Goal: Information Seeking & Learning: Compare options

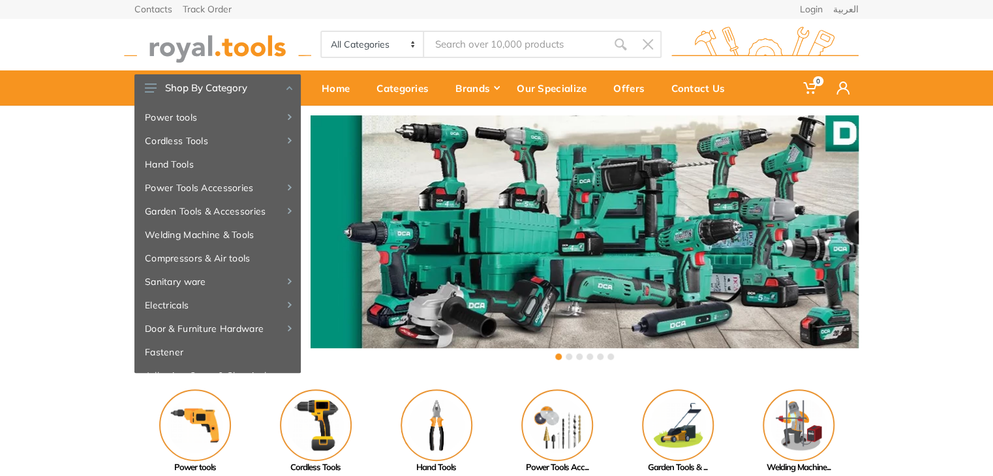
click at [526, 44] on input "Site search" at bounding box center [515, 44] width 183 height 27
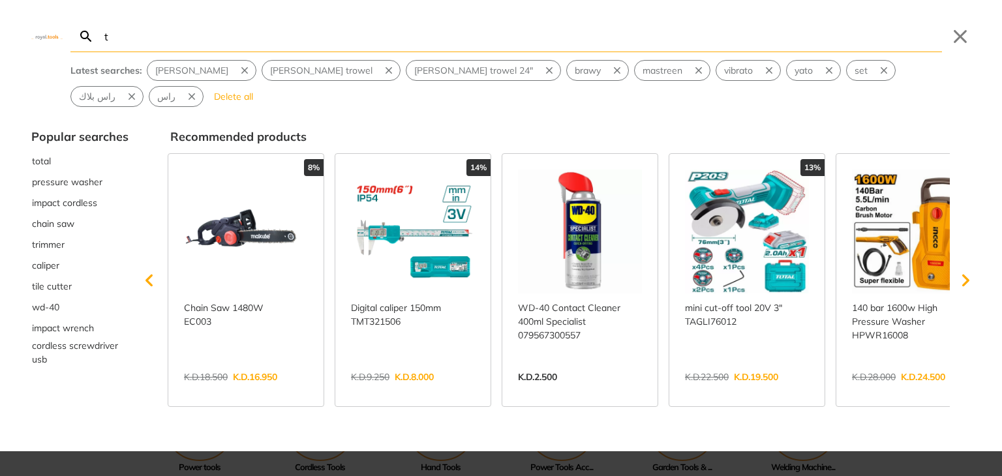
type input "th"
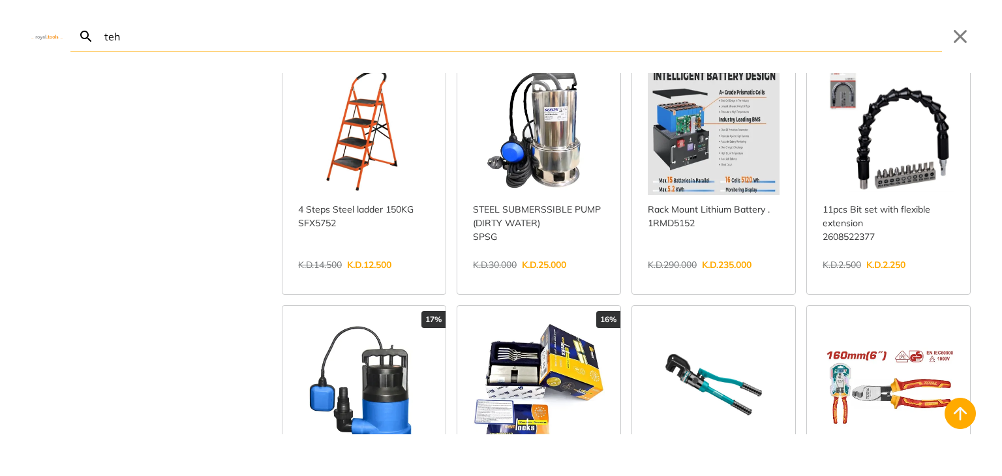
scroll to position [2088, 0]
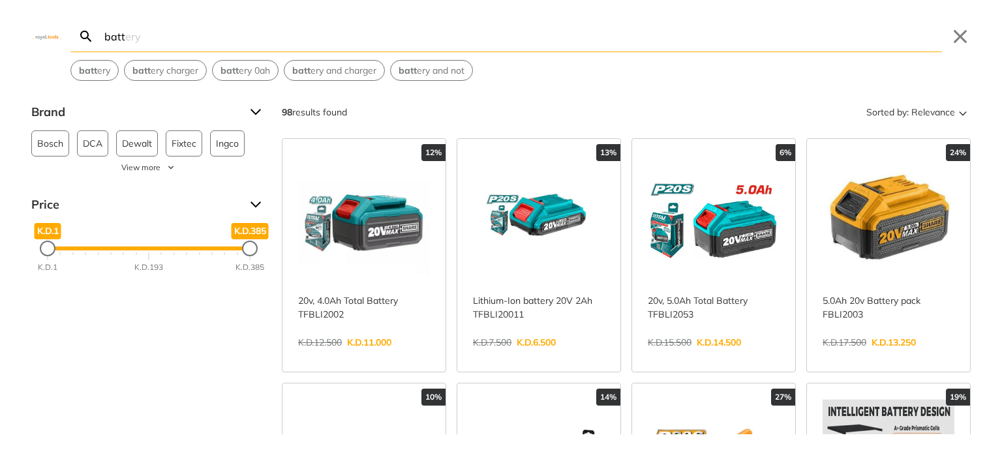
type input "batt"
click at [423, 356] on link "View more →" at bounding box center [364, 356] width 132 height 0
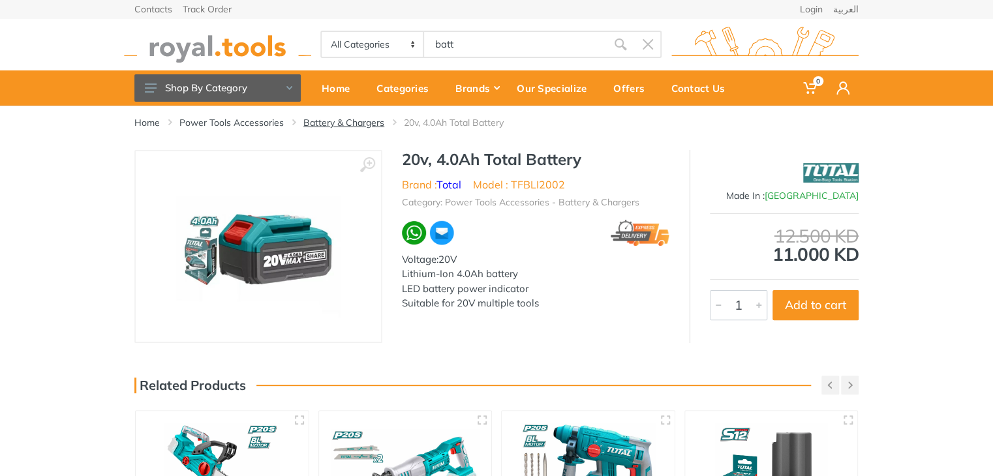
click at [316, 122] on link "Battery & Chargers" at bounding box center [343, 122] width 81 height 13
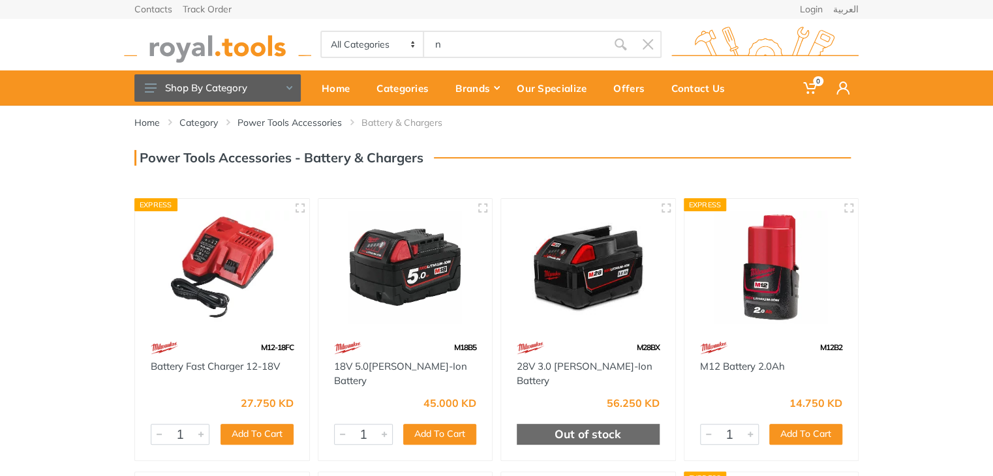
type input "n"
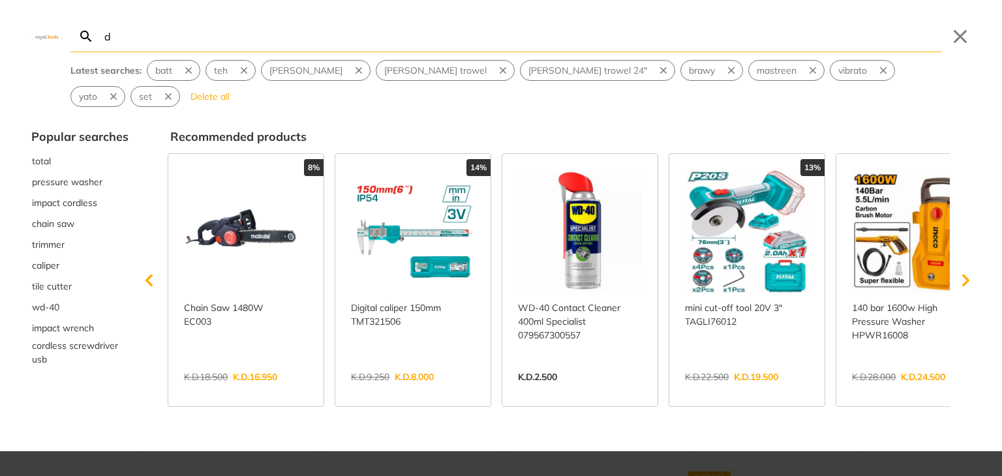
type input "d"
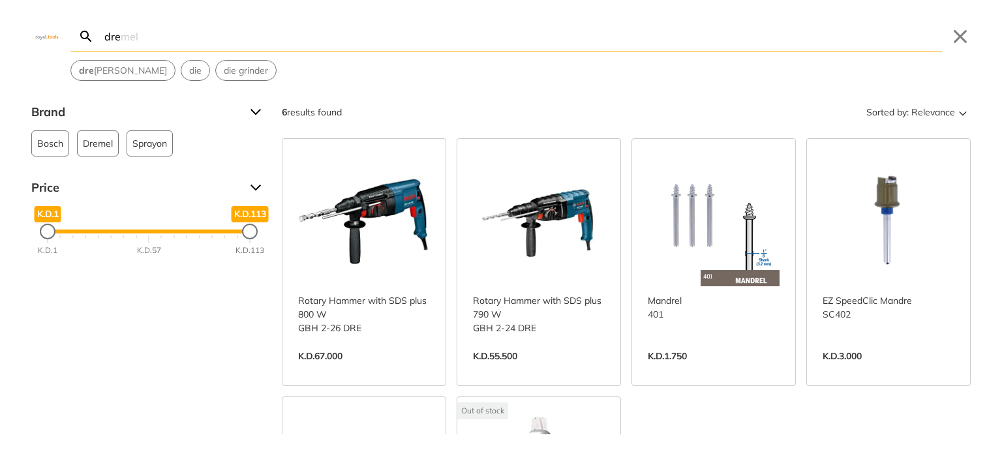
type input "dre"
click at [720, 370] on link "View more →" at bounding box center [714, 370] width 132 height 0
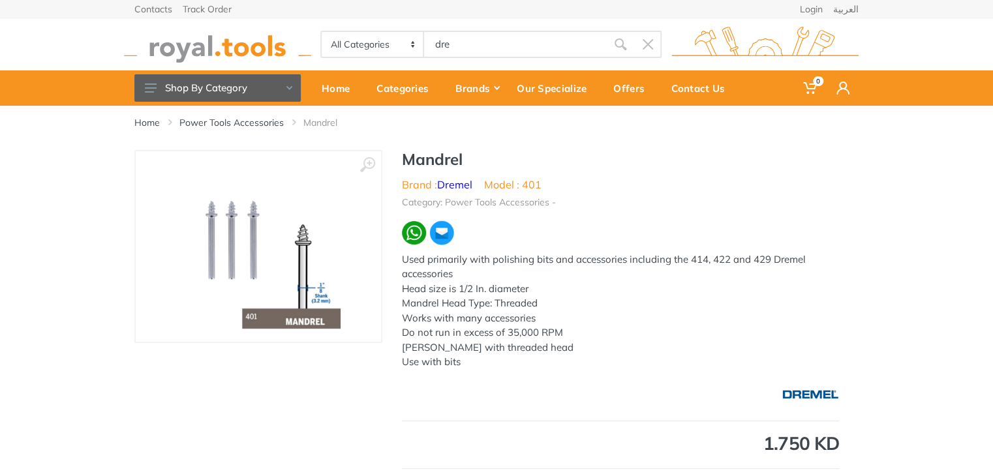
click at [457, 185] on link "Dremel" at bounding box center [454, 184] width 35 height 13
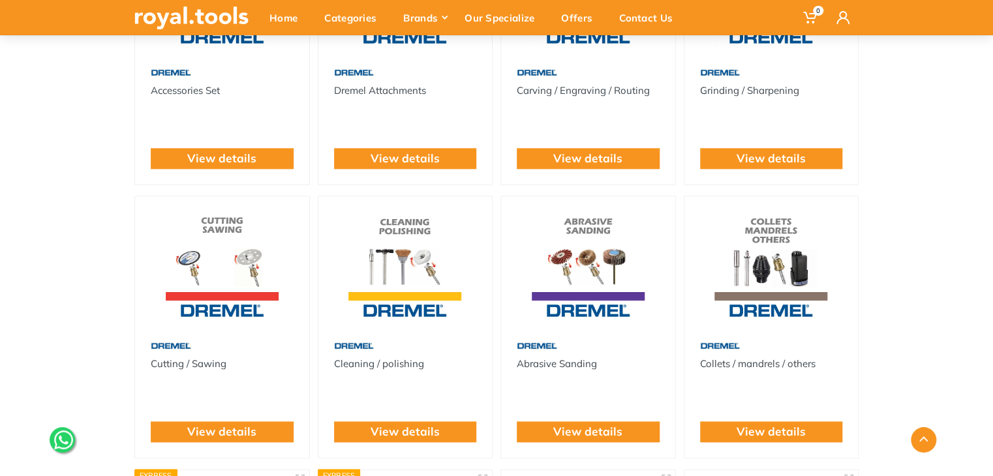
scroll to position [652, 0]
click at [569, 160] on link "View details" at bounding box center [587, 158] width 69 height 17
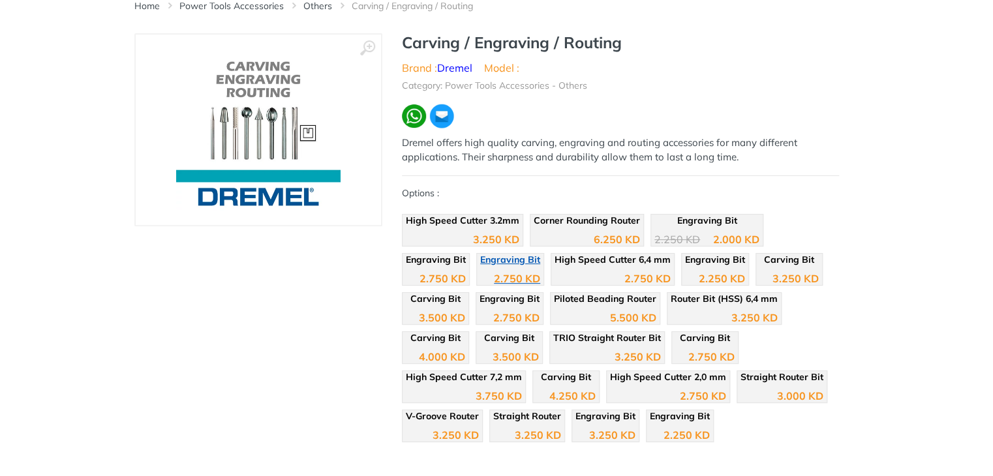
scroll to position [130, 0]
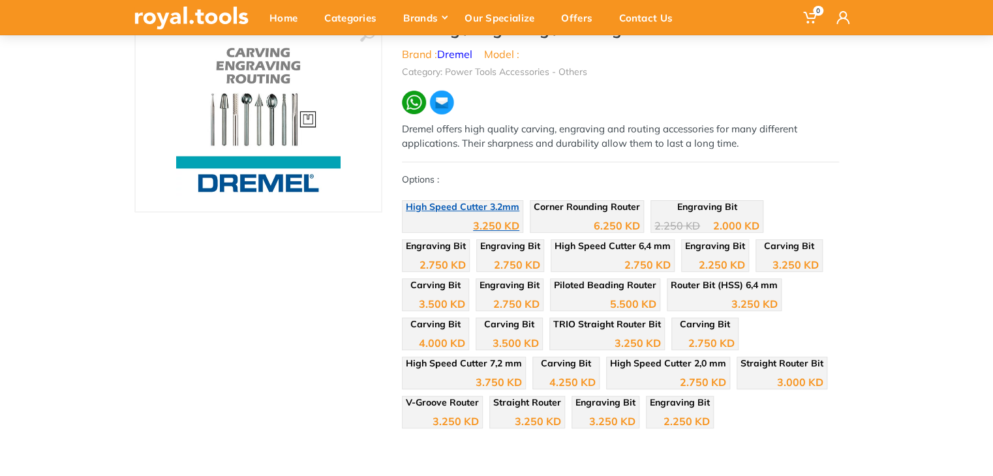
click at [442, 216] on div "3.250 KD" at bounding box center [463, 221] width 114 height 20
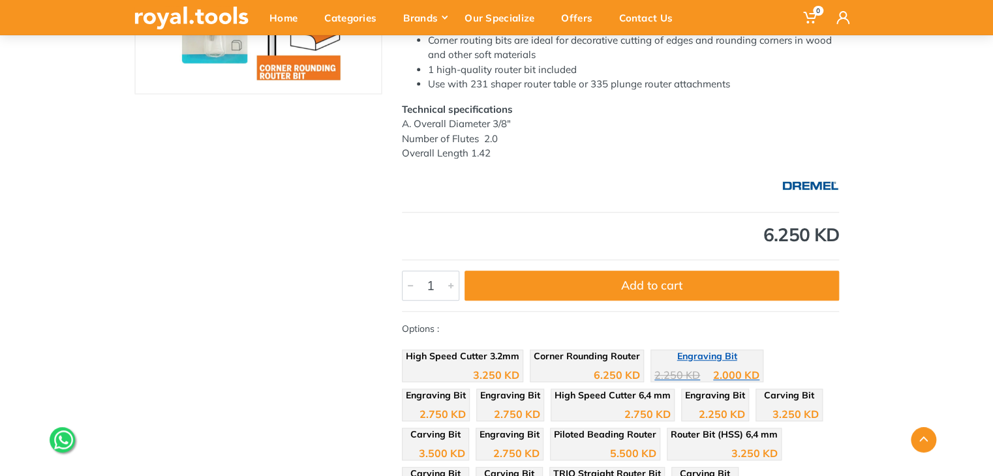
scroll to position [261, 0]
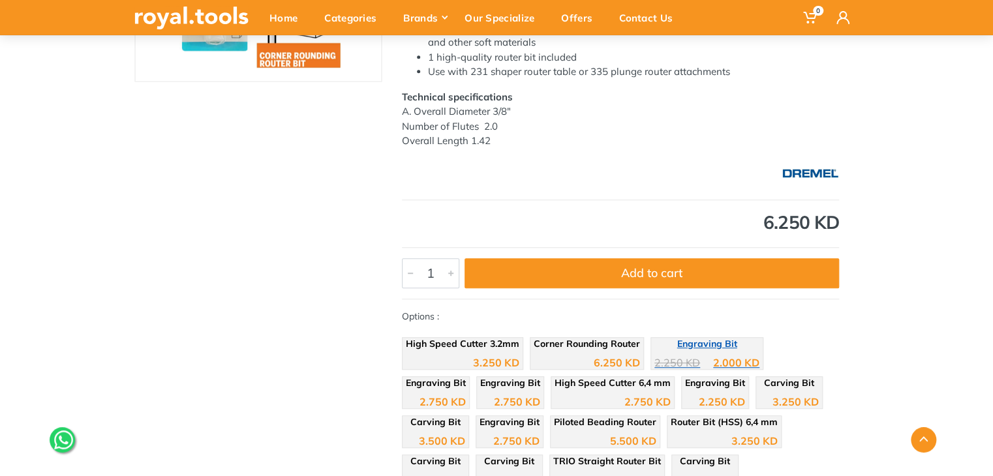
click at [698, 348] on span "Engraving Bit" at bounding box center [707, 344] width 60 height 12
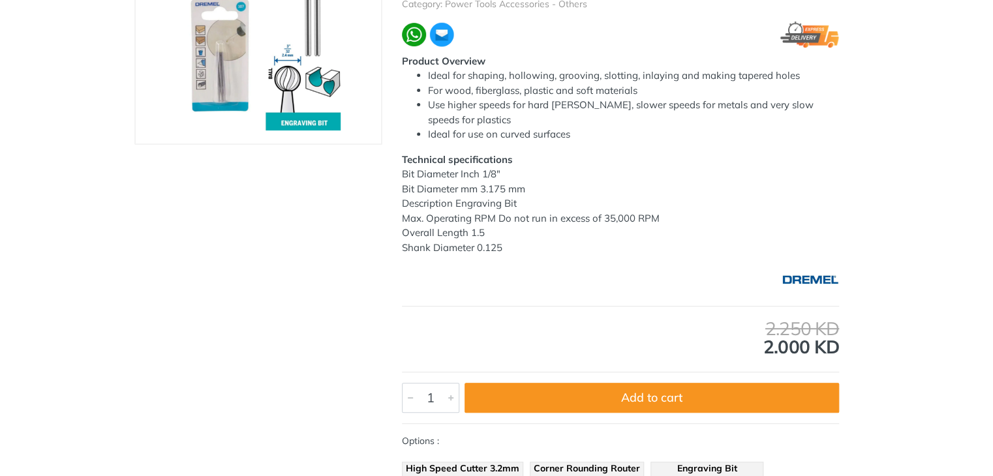
scroll to position [326, 0]
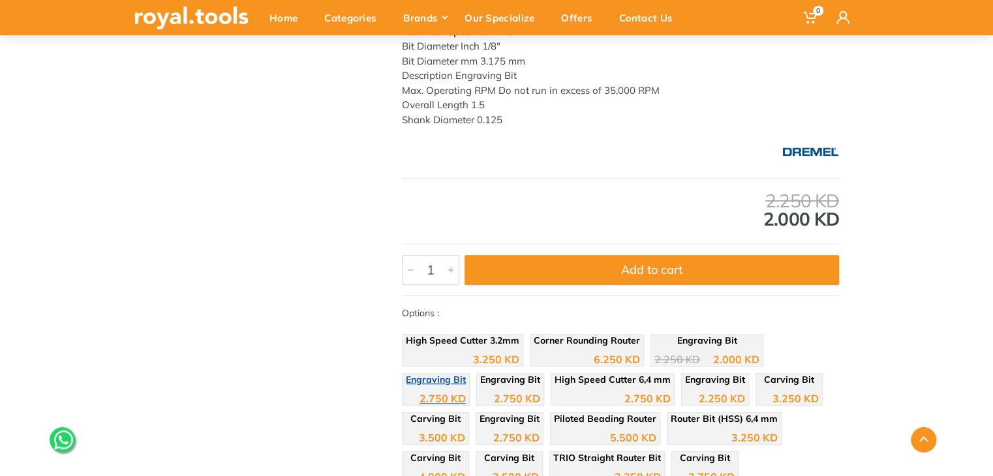
click at [466, 393] on div "2.750 KD" at bounding box center [442, 398] width 46 height 10
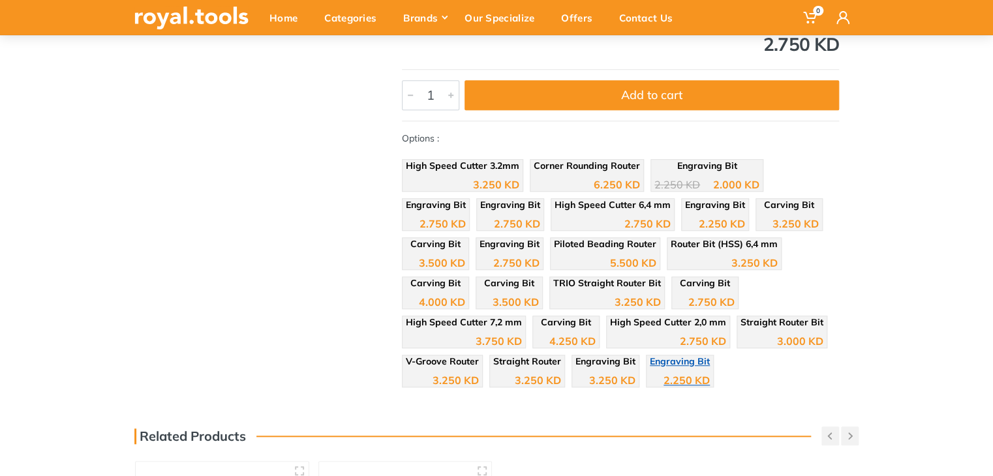
scroll to position [391, 0]
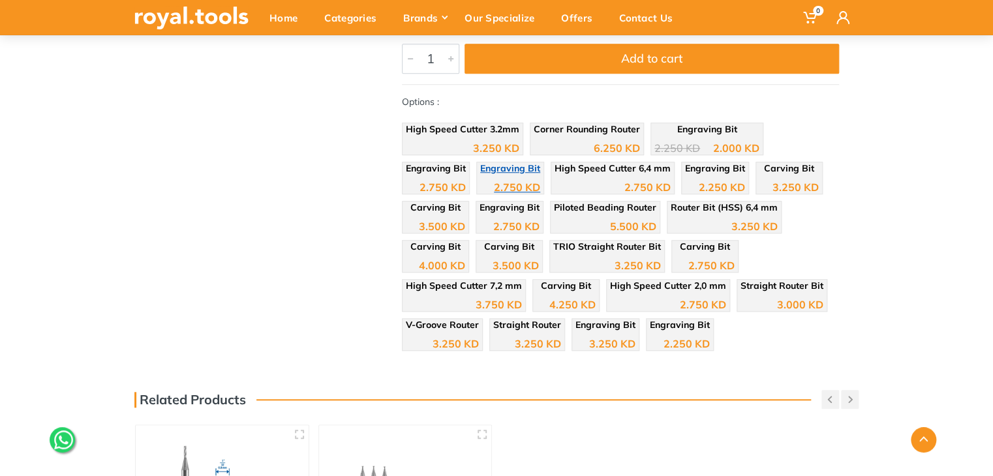
click at [494, 182] on div "2.750 KD" at bounding box center [517, 187] width 46 height 10
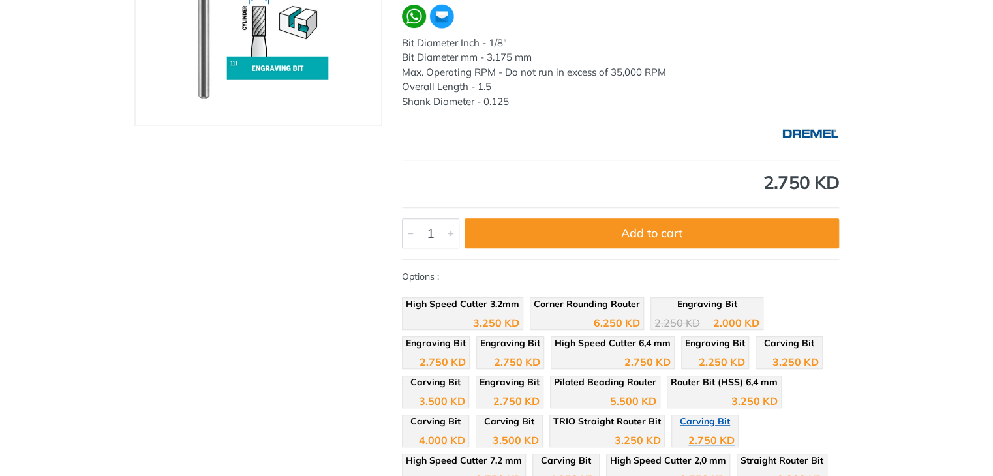
scroll to position [391, 0]
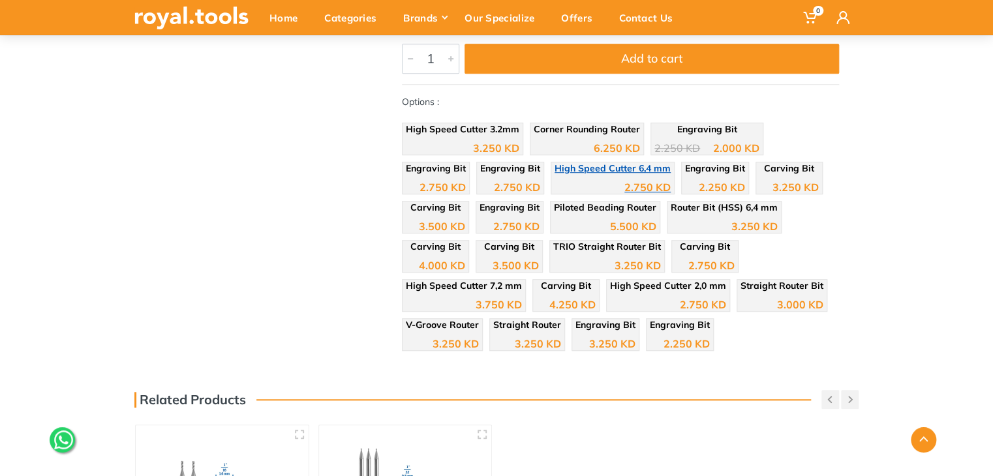
click at [555, 183] on div "2.750 KD" at bounding box center [613, 183] width 116 height 20
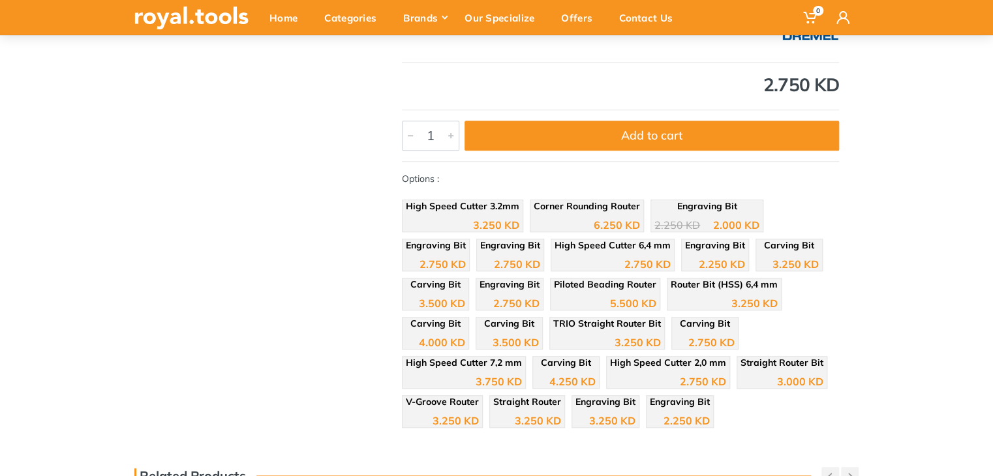
scroll to position [391, 0]
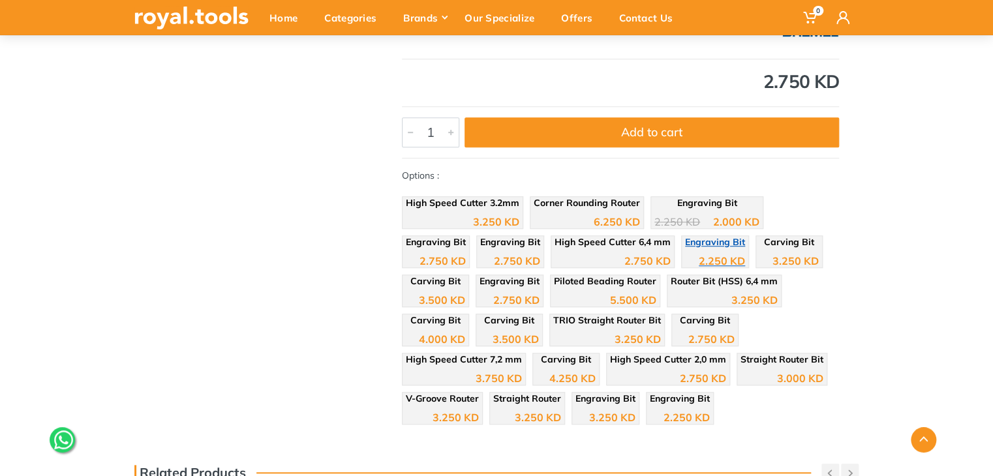
click at [699, 262] on div "2.250 KD" at bounding box center [722, 261] width 46 height 10
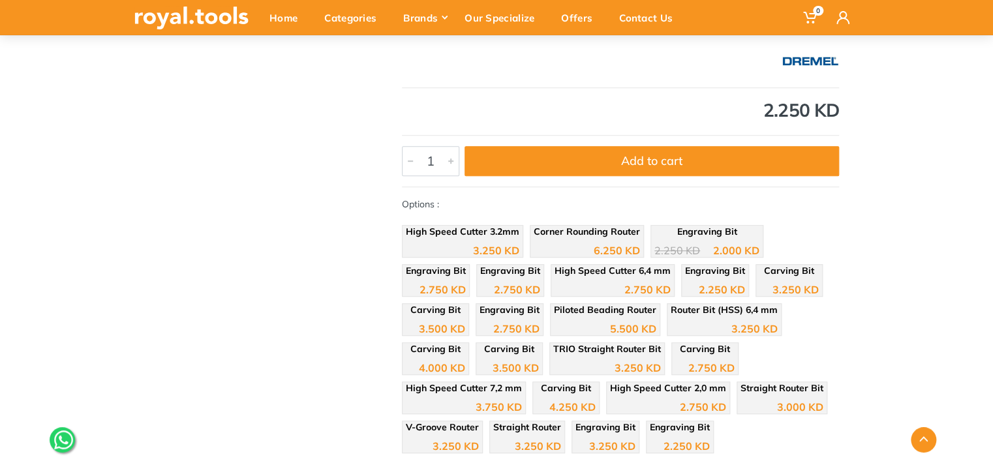
scroll to position [391, 0]
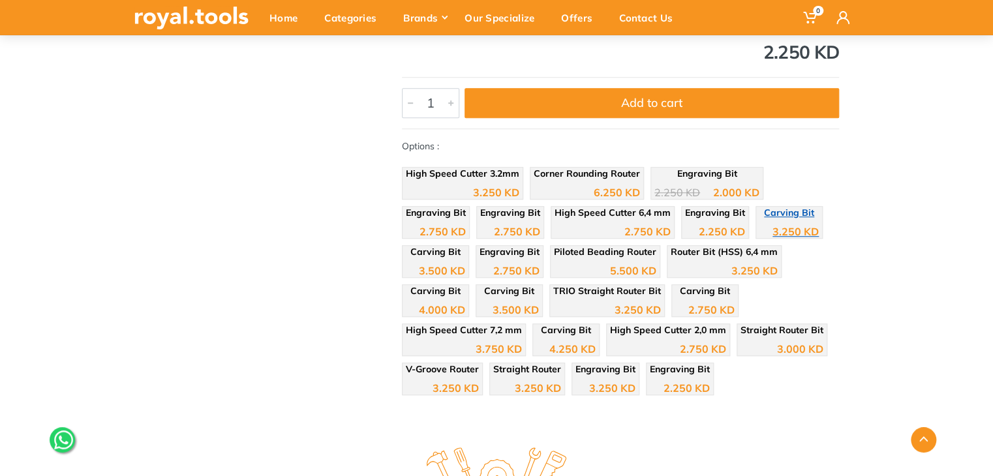
click at [772, 232] on div "3.250 KD" at bounding box center [795, 231] width 46 height 10
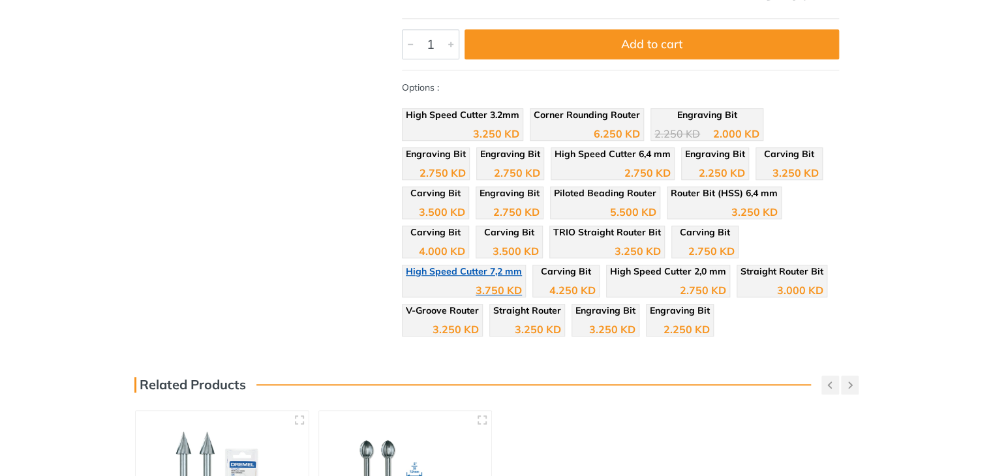
scroll to position [391, 0]
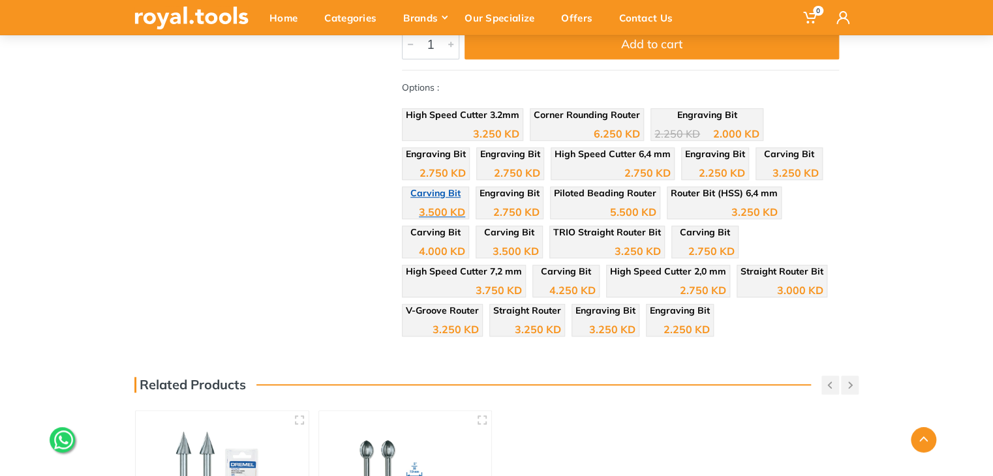
click at [465, 207] on div "3.500 KD" at bounding box center [442, 212] width 46 height 10
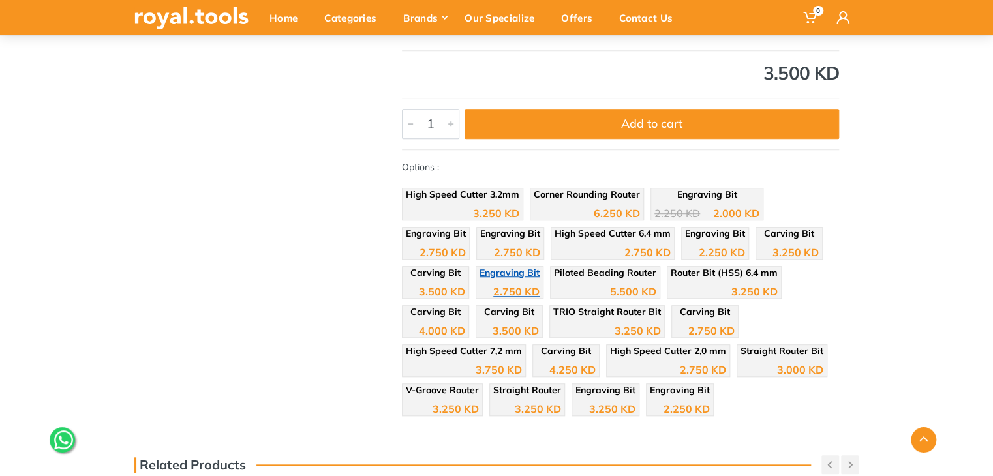
click at [479, 275] on span "Engraving Bit" at bounding box center [509, 273] width 60 height 12
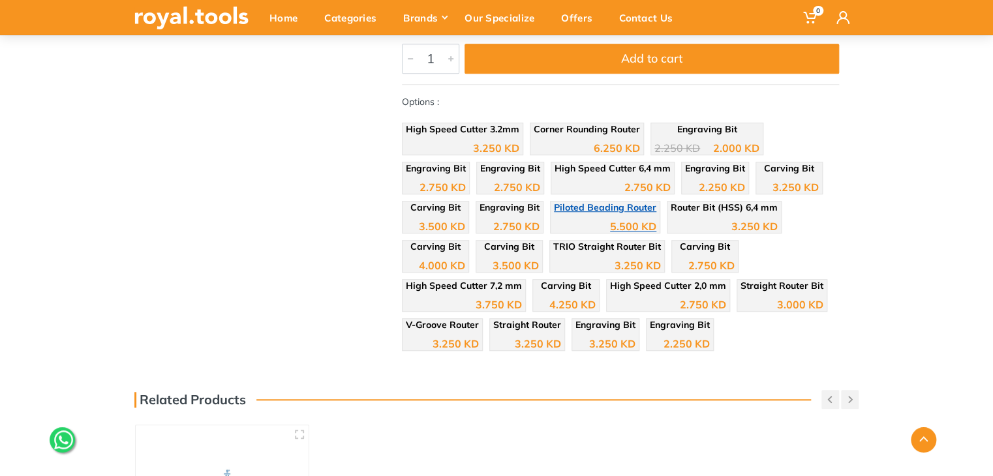
click at [554, 222] on div "5.500 KD" at bounding box center [605, 222] width 102 height 20
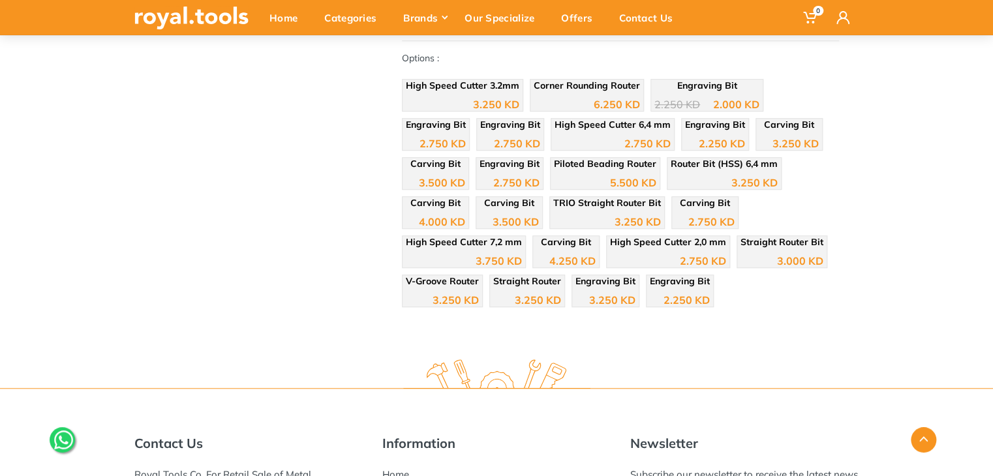
click at [631, 190] on div "High Speed Cutter 3.2mm 3.250 KD Corner Rounding Router" at bounding box center [620, 196] width 437 height 235
click at [671, 179] on div "3.250 KD" at bounding box center [724, 178] width 107 height 20
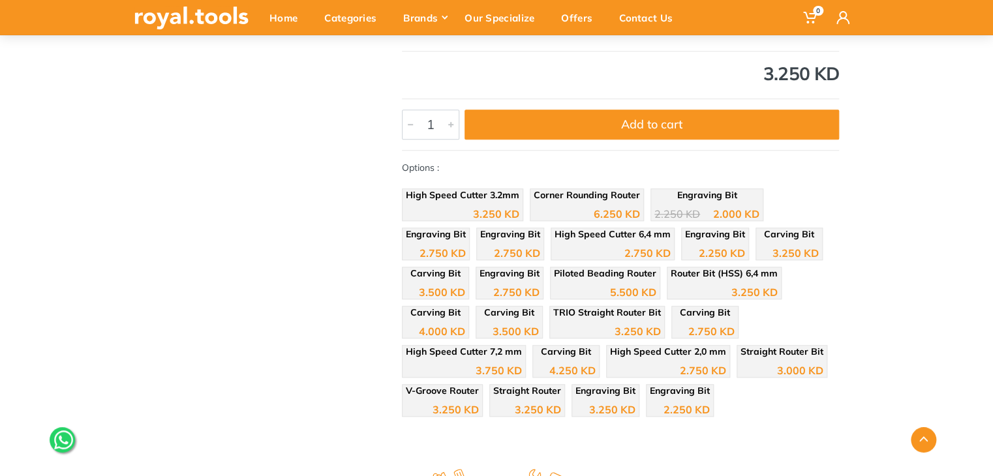
scroll to position [457, 0]
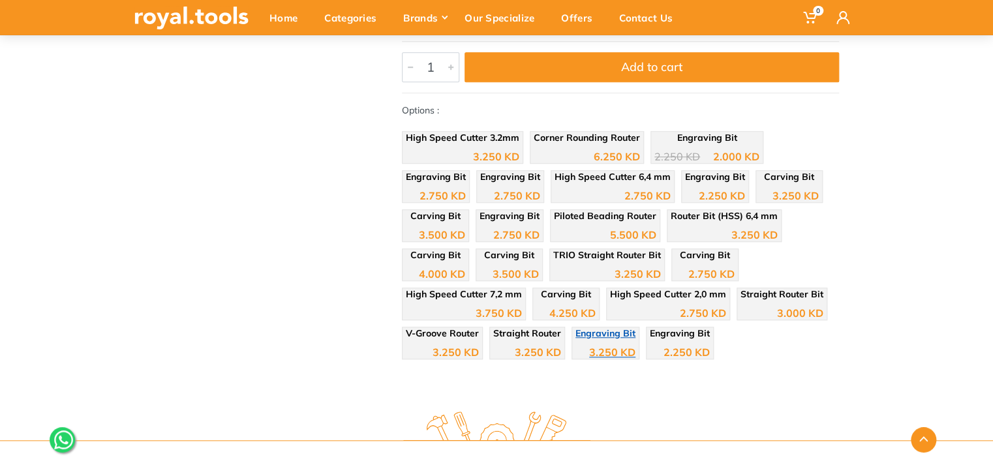
click at [589, 354] on div "3.250 KD" at bounding box center [612, 352] width 46 height 10
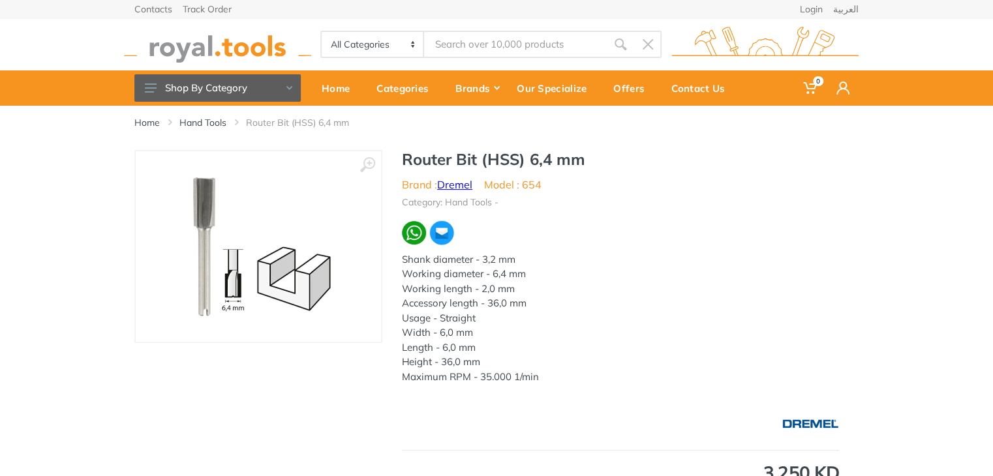
click at [459, 184] on link "Dremel" at bounding box center [454, 184] width 35 height 13
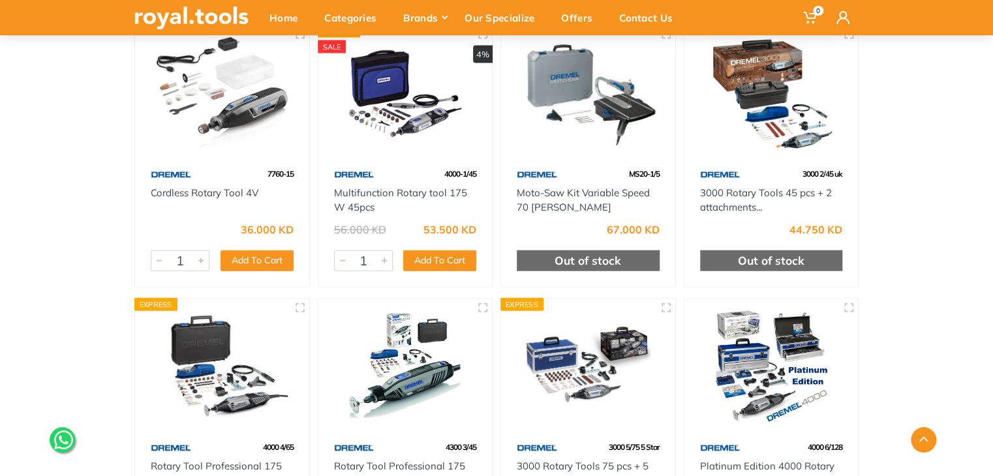
scroll to position [1109, 0]
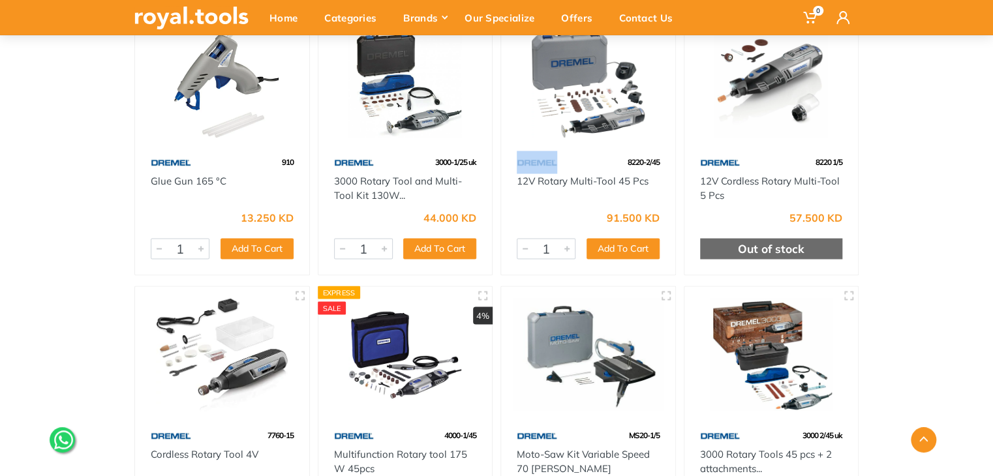
drag, startPoint x: 556, startPoint y: 160, endPoint x: 509, endPoint y: 163, distance: 47.7
click at [509, 163] on div "8220-2/45" at bounding box center [588, 162] width 174 height 23
copy div
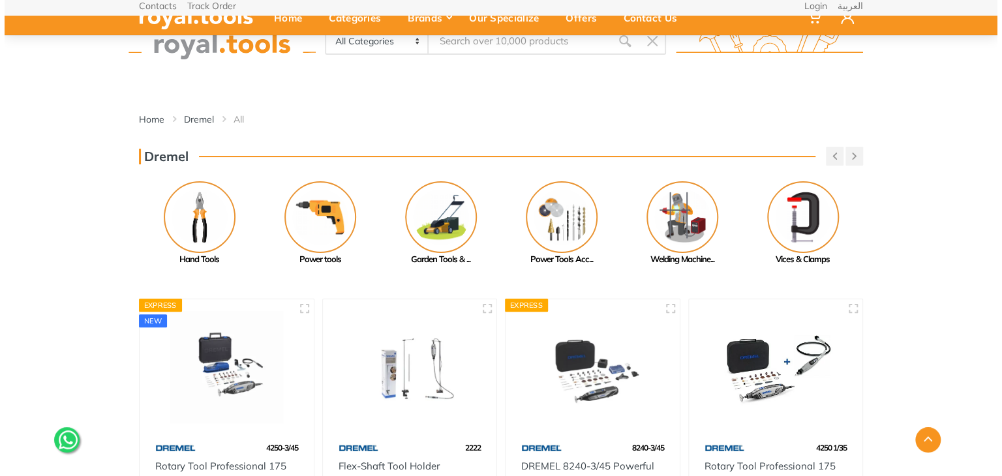
scroll to position [0, 0]
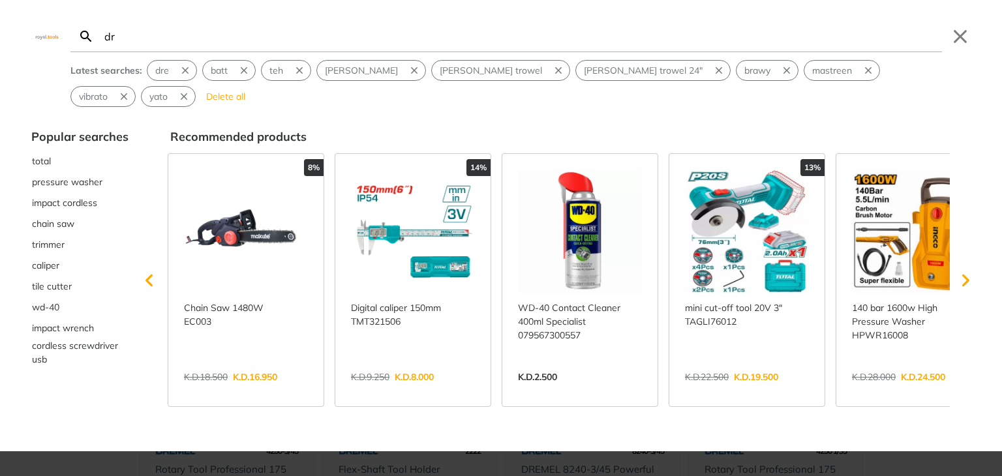
type input "dre"
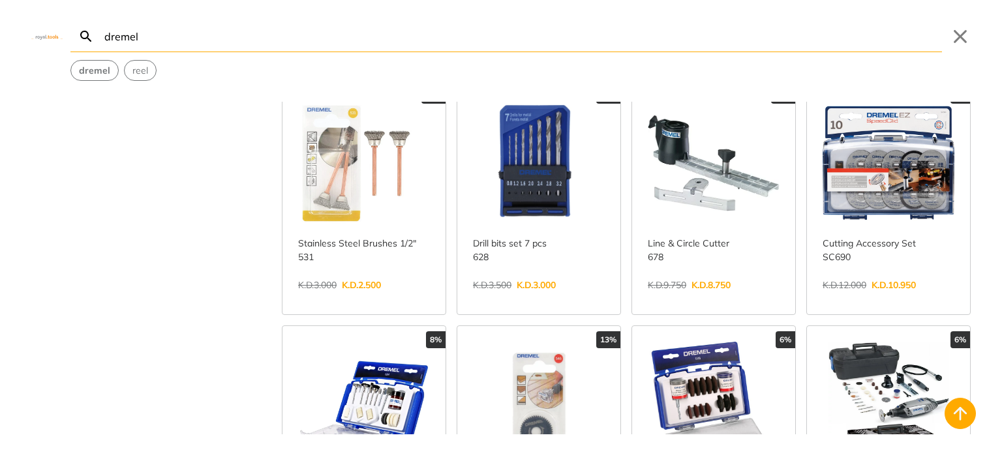
scroll to position [522, 0]
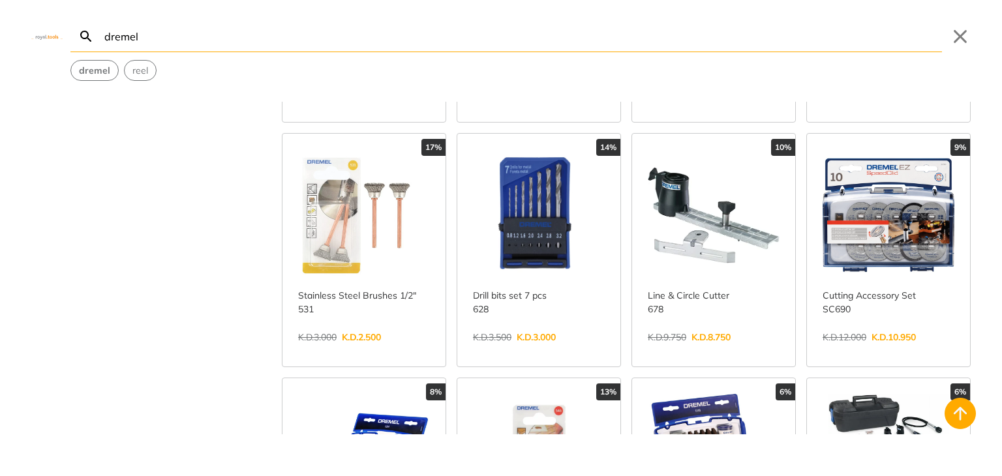
type input "dremel"
click at [539, 351] on link "View more →" at bounding box center [539, 351] width 132 height 0
